Goal: Information Seeking & Learning: Compare options

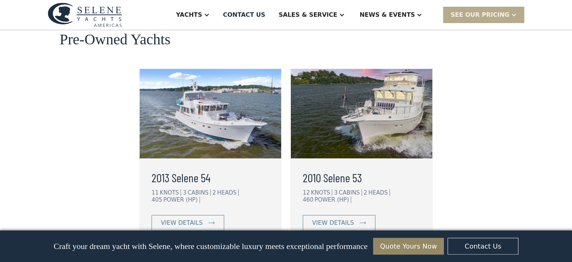
scroll to position [1922, 0]
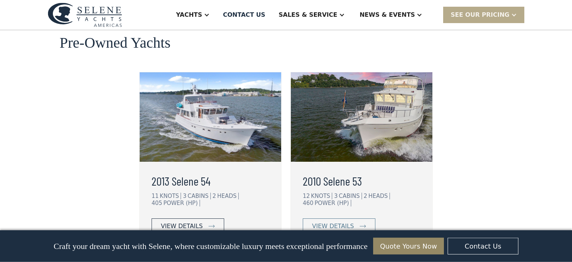
click at [195, 222] on div "view details" at bounding box center [182, 226] width 42 height 9
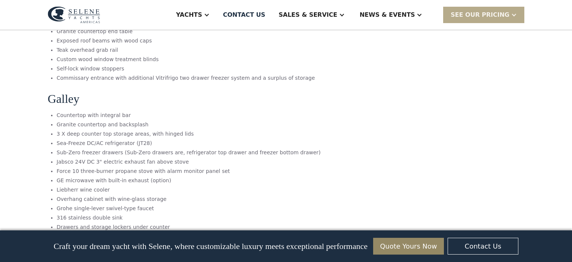
scroll to position [2183, 0]
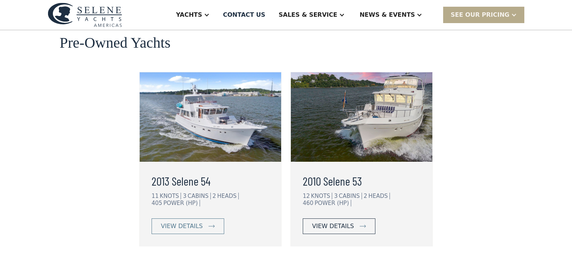
click at [344, 222] on div "view details" at bounding box center [333, 226] width 42 height 9
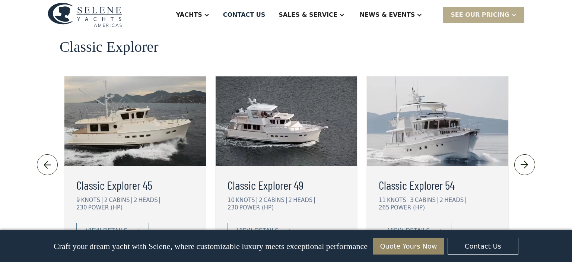
scroll to position [1659, 0]
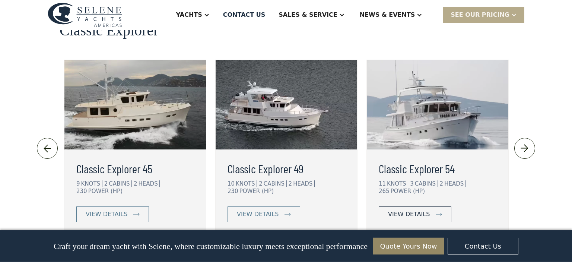
click at [410, 210] on div "view details" at bounding box center [409, 214] width 42 height 9
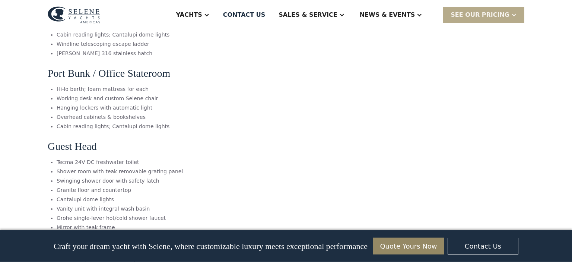
scroll to position [1835, 0]
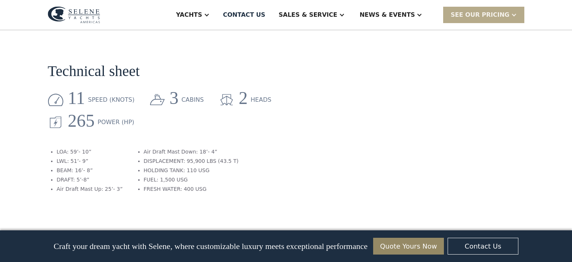
scroll to position [917, 0]
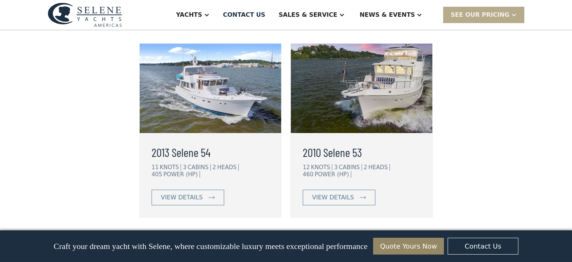
scroll to position [1951, 0]
click at [270, 235] on link "View More" at bounding box center [286, 243] width 58 height 16
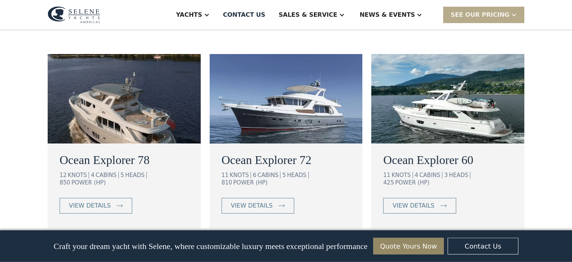
scroll to position [448, 0]
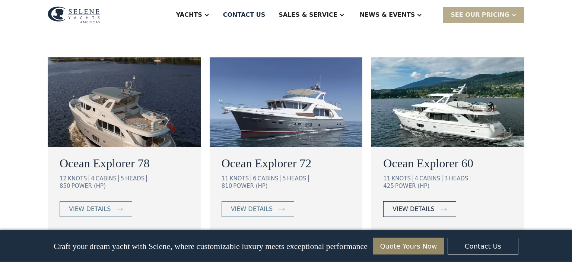
click at [402, 205] on div "view details" at bounding box center [414, 209] width 42 height 9
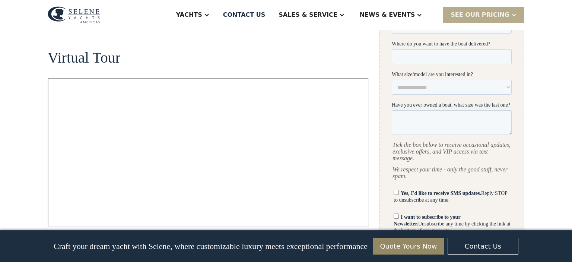
scroll to position [358, 0]
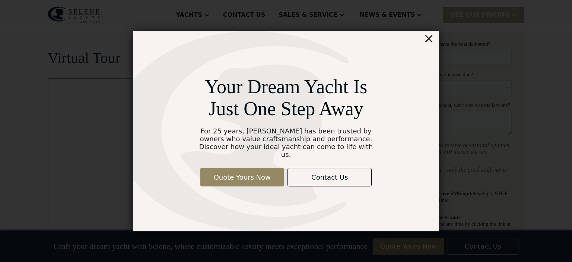
click at [433, 44] on div "×" at bounding box center [429, 38] width 11 height 15
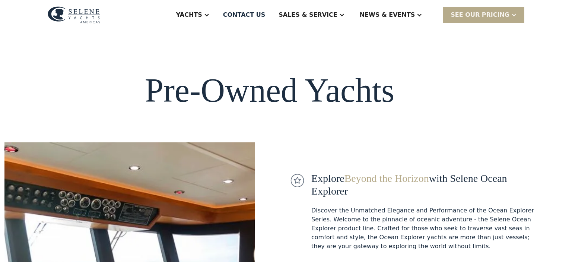
scroll to position [448, 0]
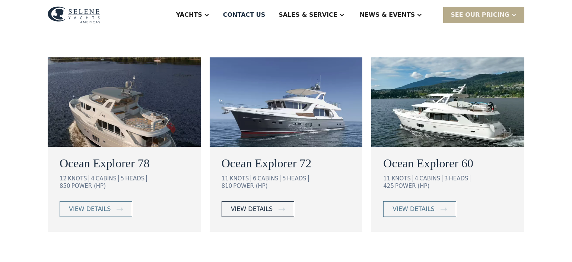
click at [255, 205] on div "view details" at bounding box center [252, 209] width 42 height 9
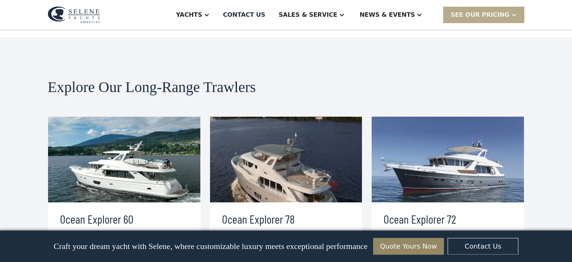
scroll to position [1551, 0]
click at [256, 259] on div "view details" at bounding box center [252, 263] width 42 height 9
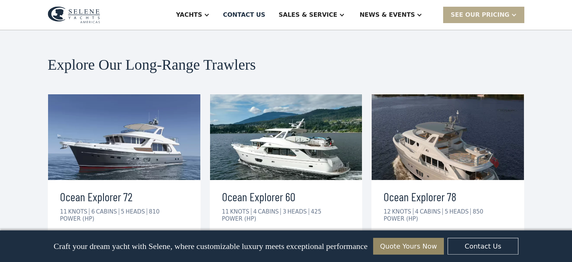
scroll to position [1402, 0]
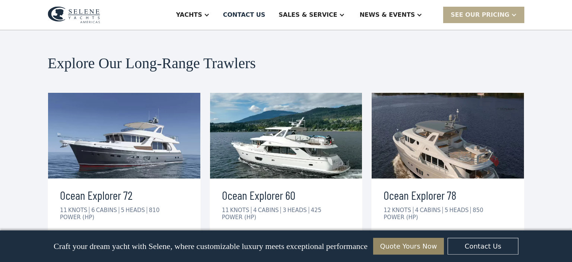
click at [95, 236] on div "view details" at bounding box center [90, 240] width 42 height 9
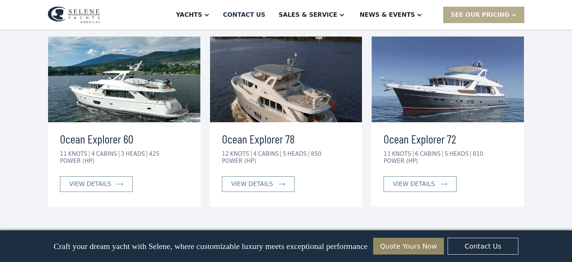
scroll to position [1632, 0]
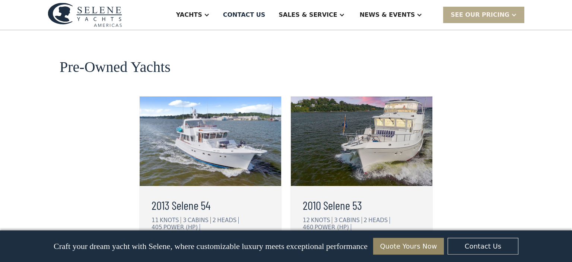
click at [196, 246] on div "view details" at bounding box center [182, 250] width 42 height 9
click at [318, 196] on h3 "2010 Selene 53" at bounding box center [362, 205] width 118 height 18
click at [332, 246] on div "view details" at bounding box center [333, 250] width 42 height 9
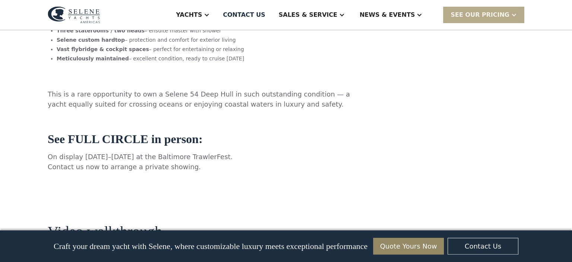
scroll to position [668, 0]
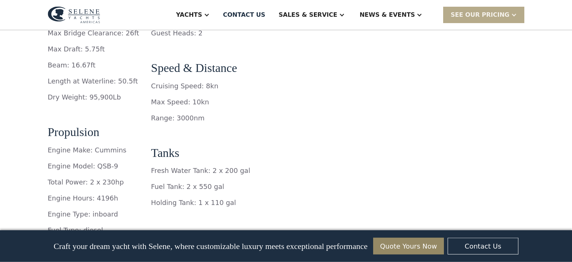
scroll to position [1223, 0]
